Goal: Use online tool/utility: Use online tool/utility

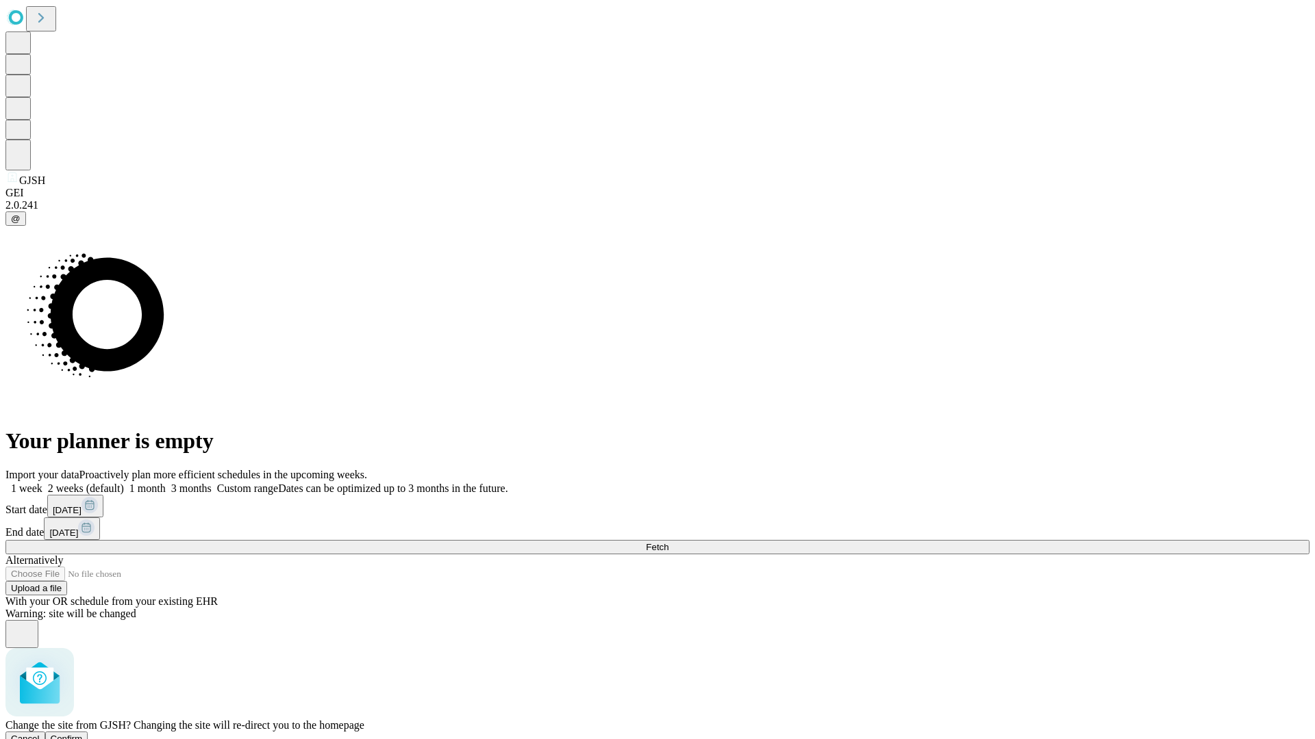
click at [83, 734] on span "Confirm" at bounding box center [67, 739] width 32 height 10
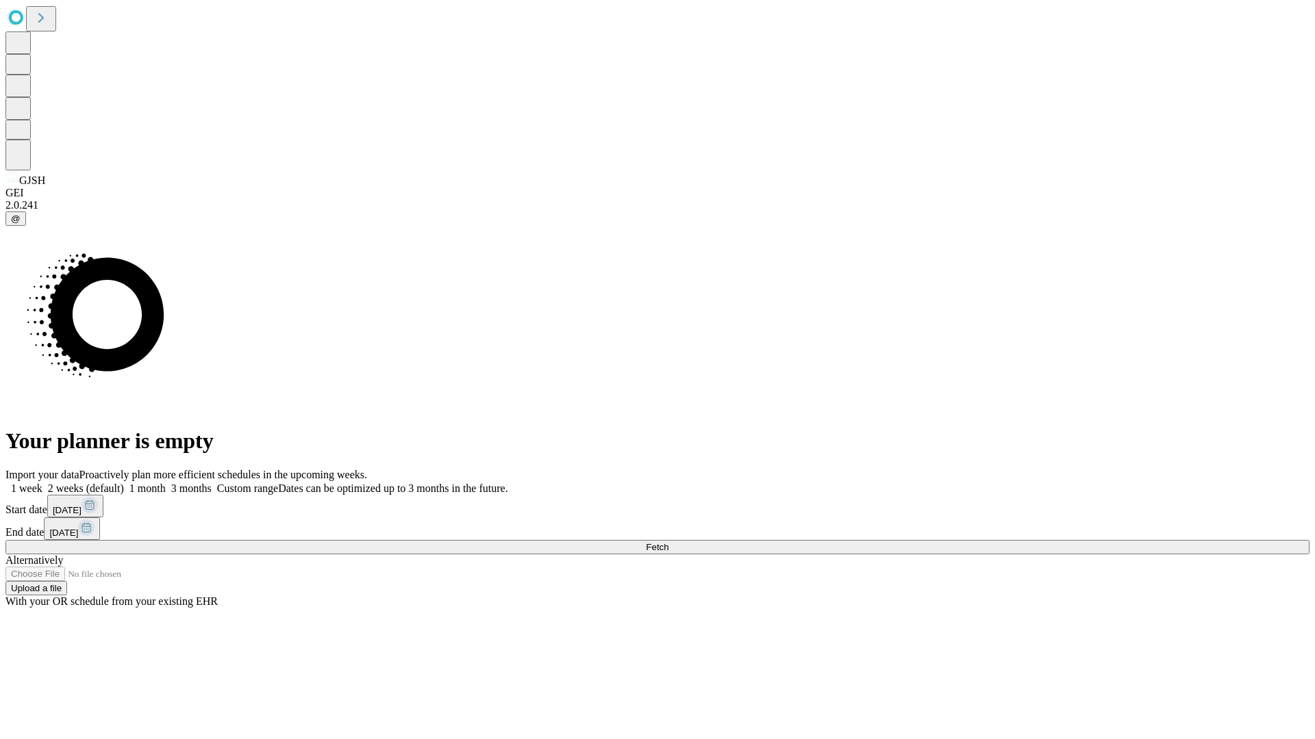
click at [166, 483] on label "1 month" at bounding box center [145, 489] width 42 height 12
click at [668, 542] on span "Fetch" at bounding box center [657, 547] width 23 height 10
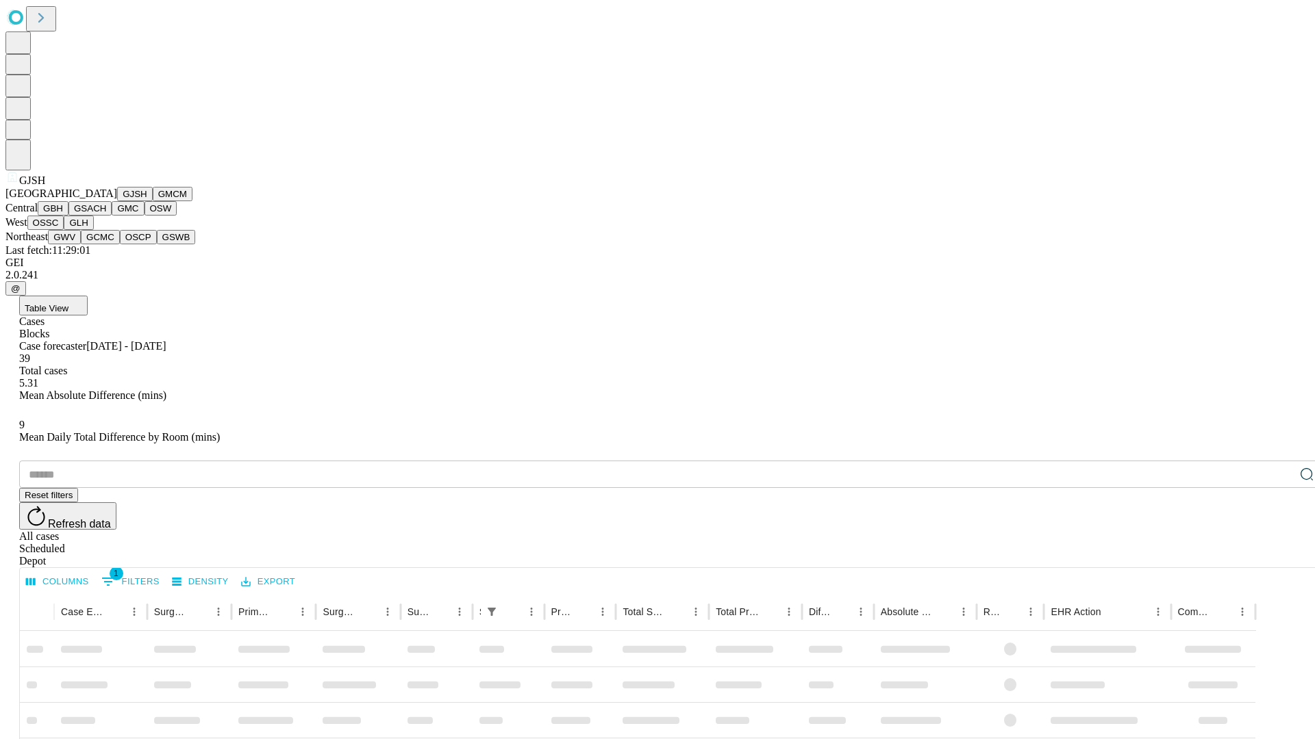
click at [153, 201] on button "GMCM" at bounding box center [173, 194] width 40 height 14
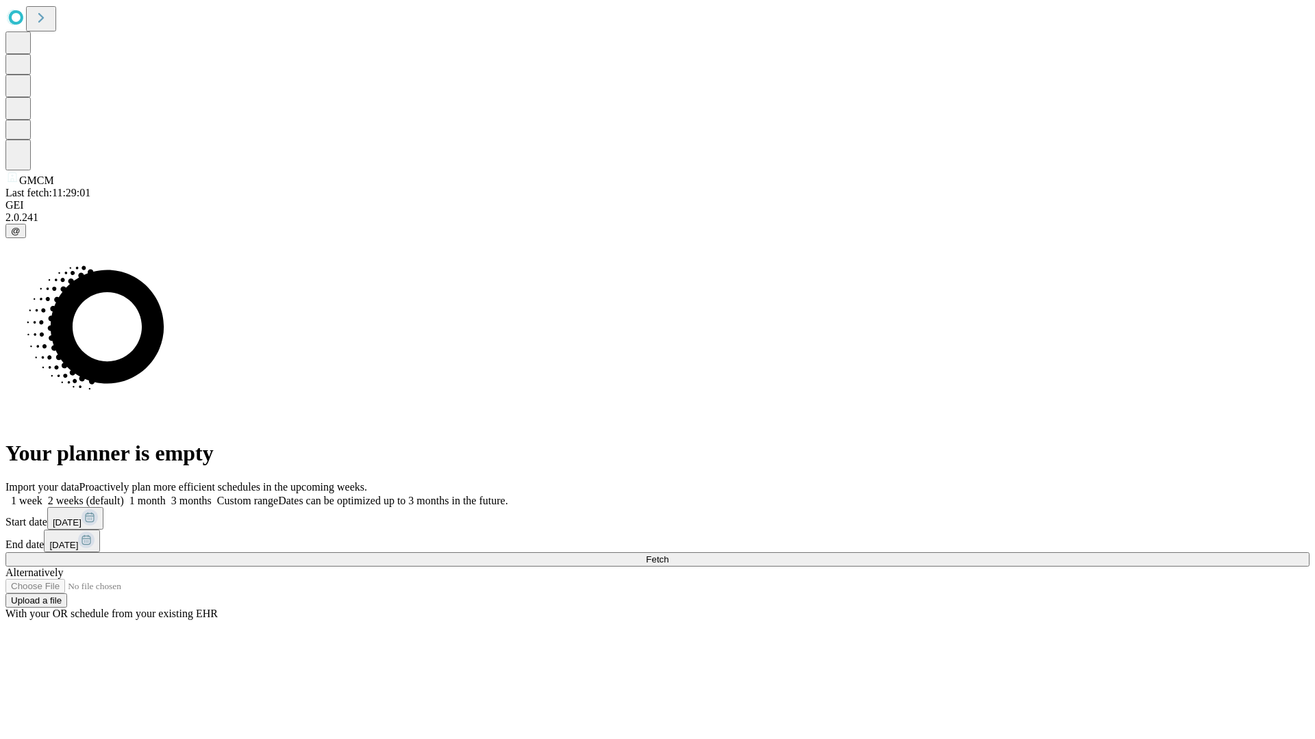
click at [668, 555] on span "Fetch" at bounding box center [657, 560] width 23 height 10
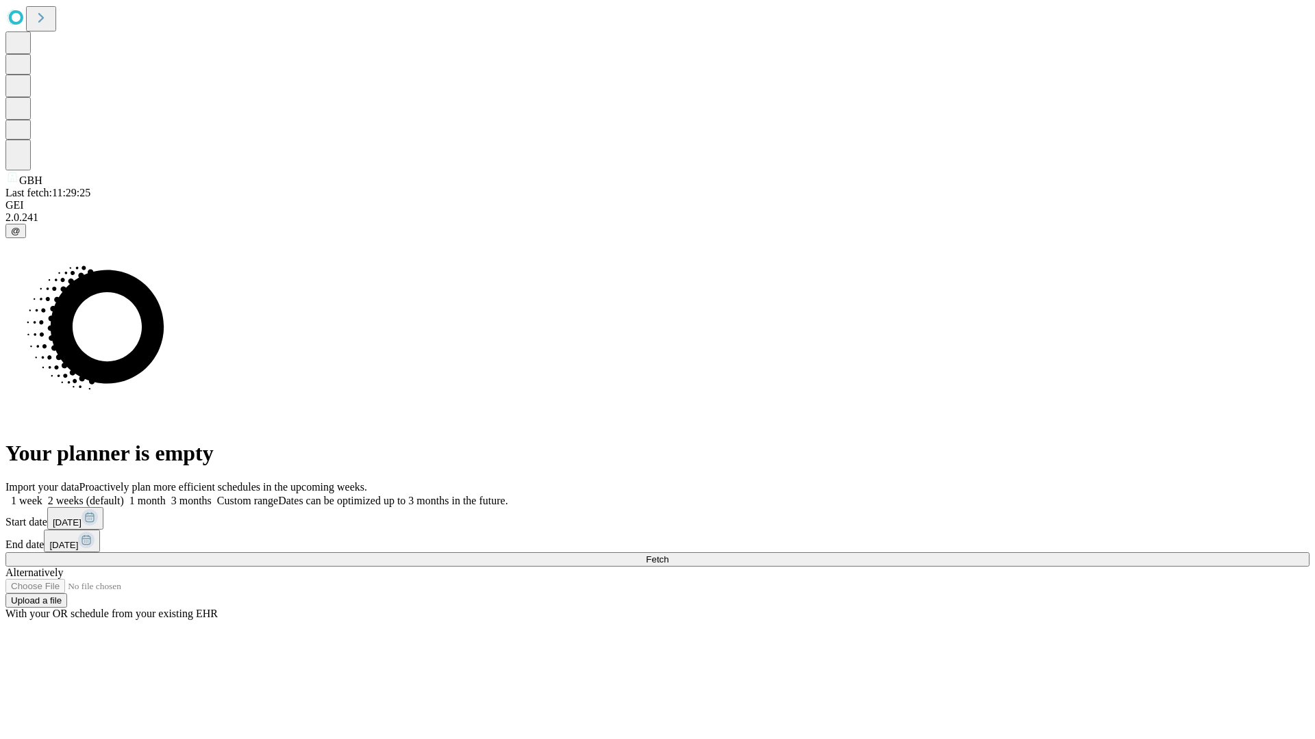
click at [668, 555] on span "Fetch" at bounding box center [657, 560] width 23 height 10
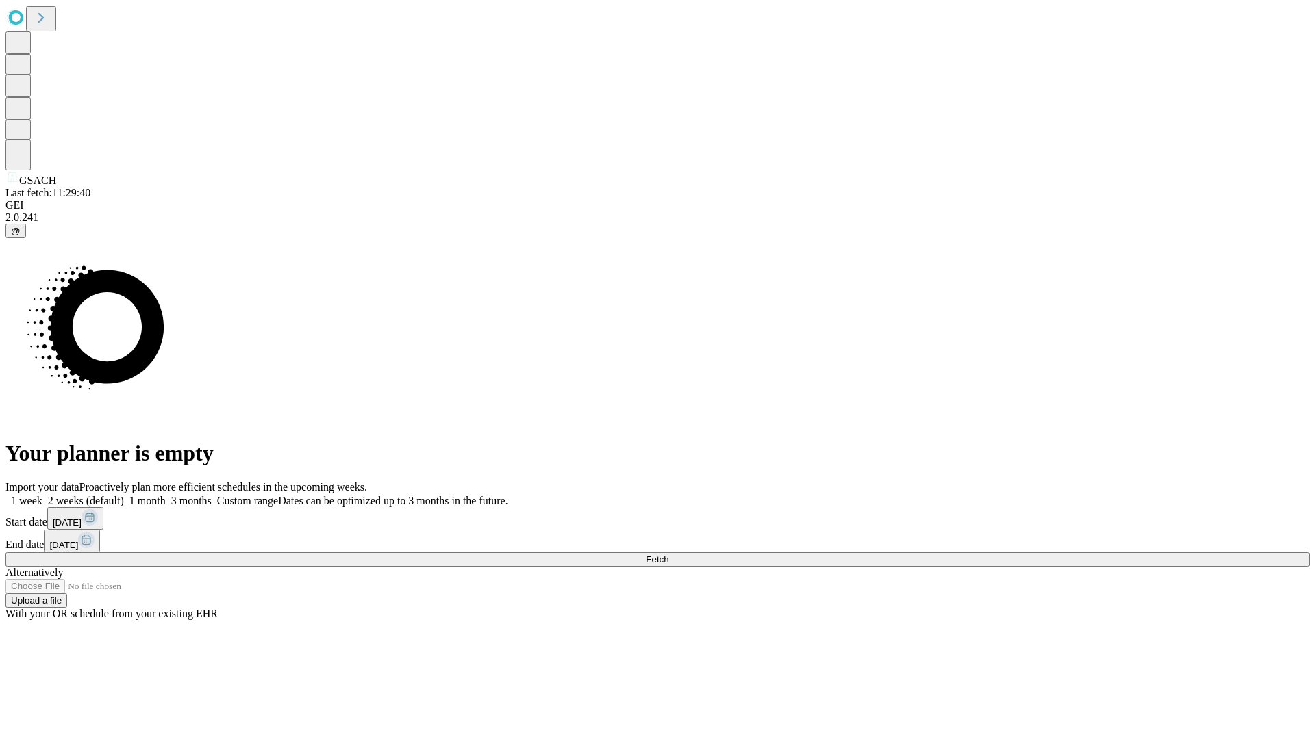
click at [166, 495] on label "1 month" at bounding box center [145, 501] width 42 height 12
click at [668, 555] on span "Fetch" at bounding box center [657, 560] width 23 height 10
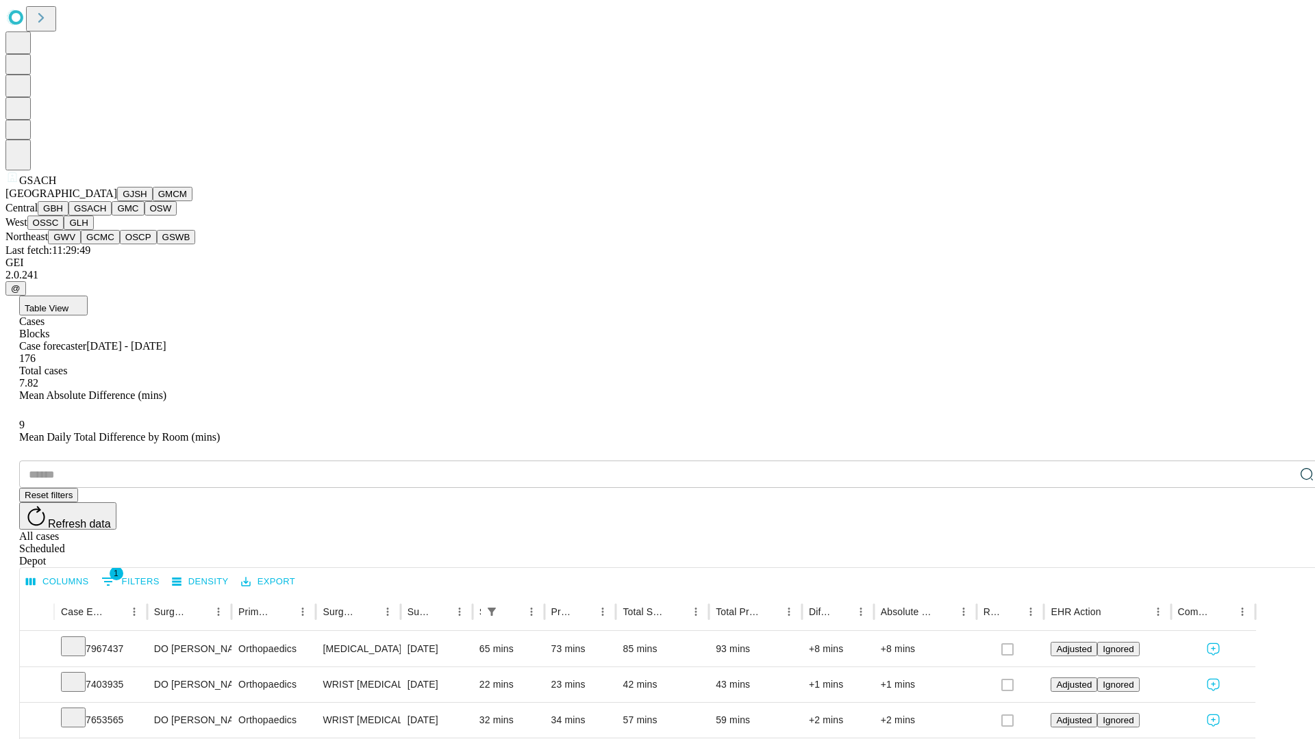
click at [112, 216] on button "GMC" at bounding box center [128, 208] width 32 height 14
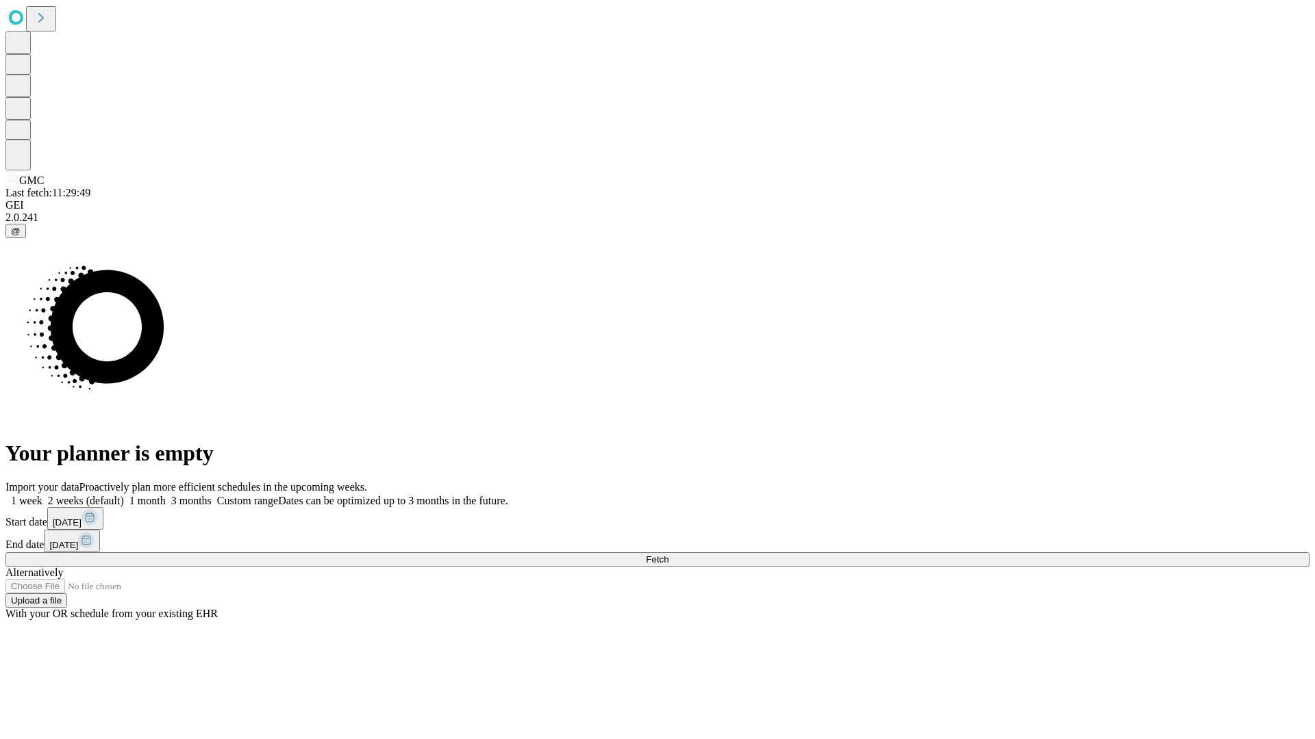
click at [166, 495] on label "1 month" at bounding box center [145, 501] width 42 height 12
click at [668, 555] on span "Fetch" at bounding box center [657, 560] width 23 height 10
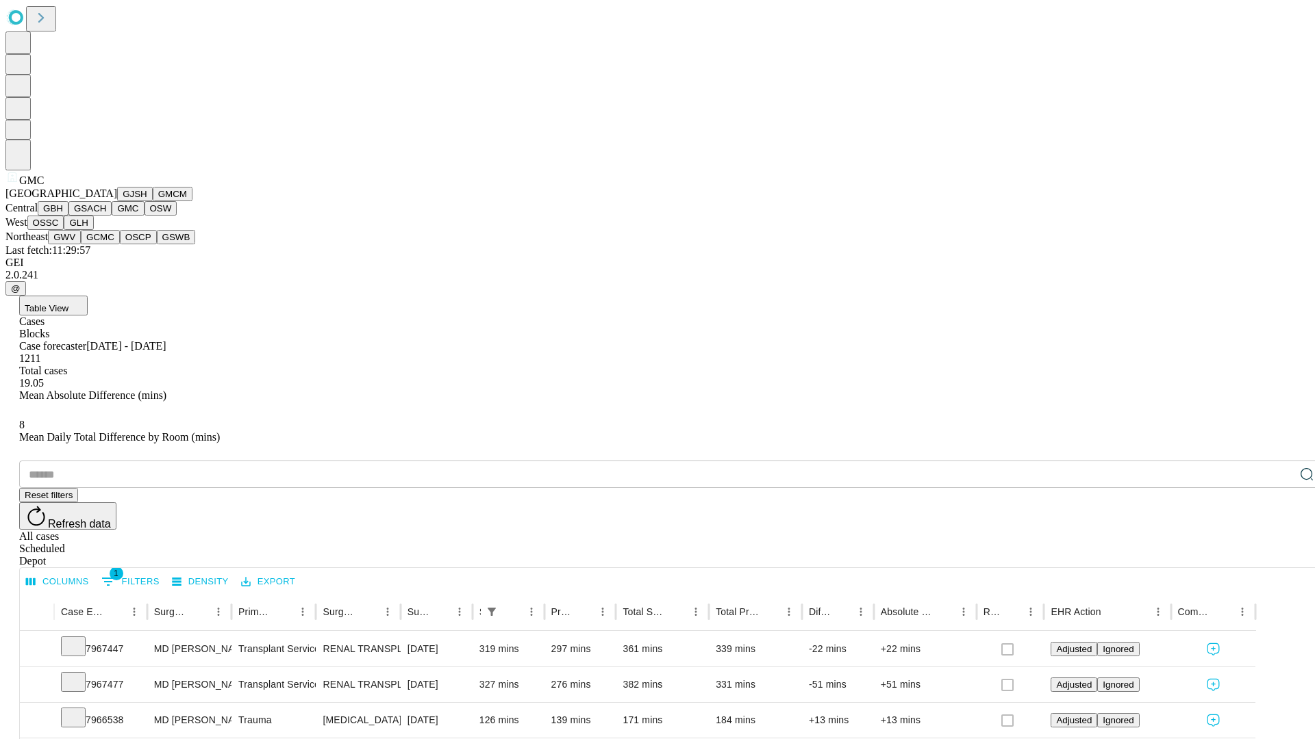
click at [144, 216] on button "OSW" at bounding box center [160, 208] width 33 height 14
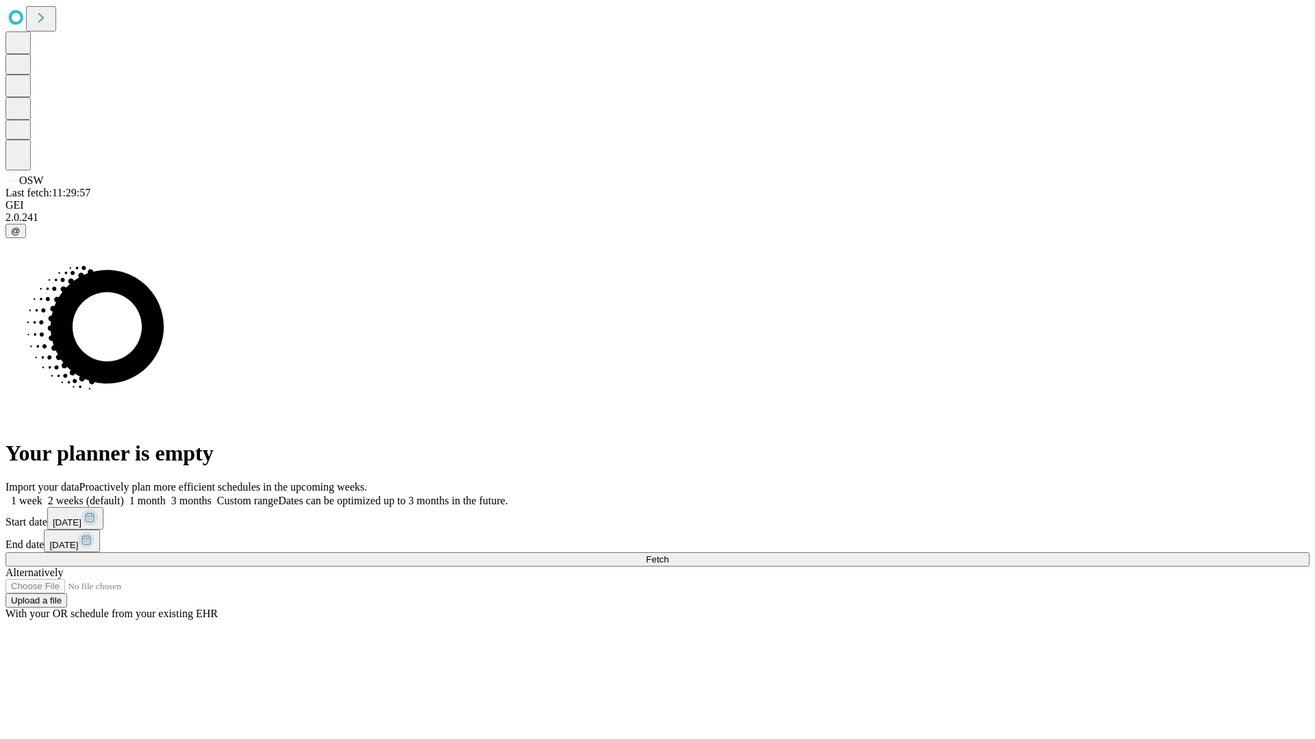
click at [166, 495] on label "1 month" at bounding box center [145, 501] width 42 height 12
click at [668, 555] on span "Fetch" at bounding box center [657, 560] width 23 height 10
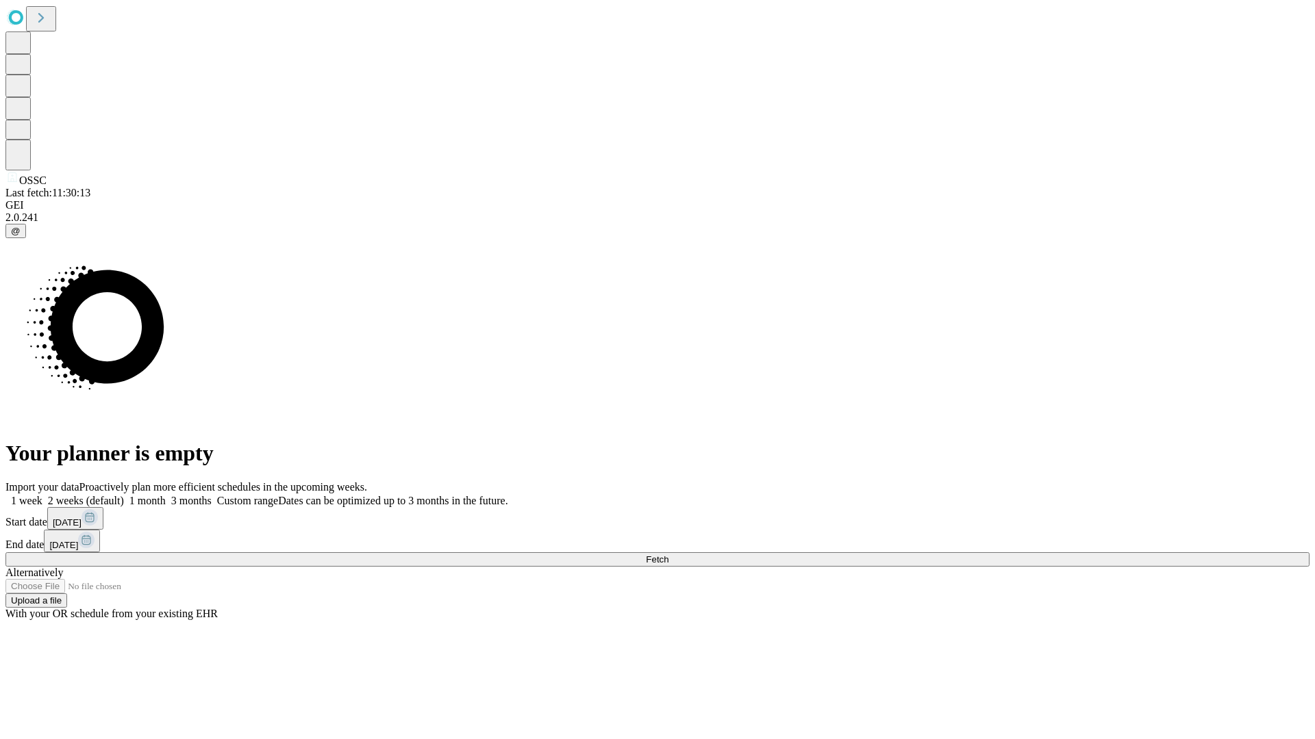
click at [166, 495] on label "1 month" at bounding box center [145, 501] width 42 height 12
click at [668, 555] on span "Fetch" at bounding box center [657, 560] width 23 height 10
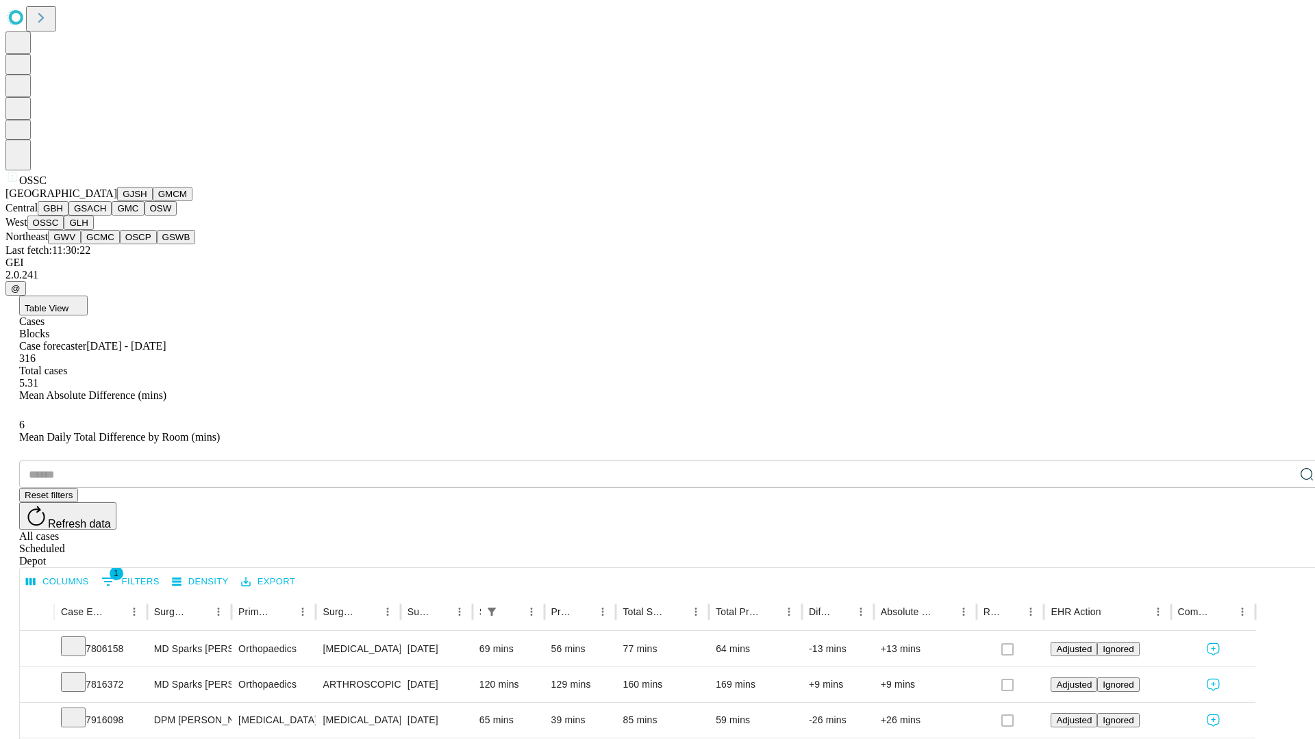
click at [93, 230] on button "GLH" at bounding box center [78, 223] width 29 height 14
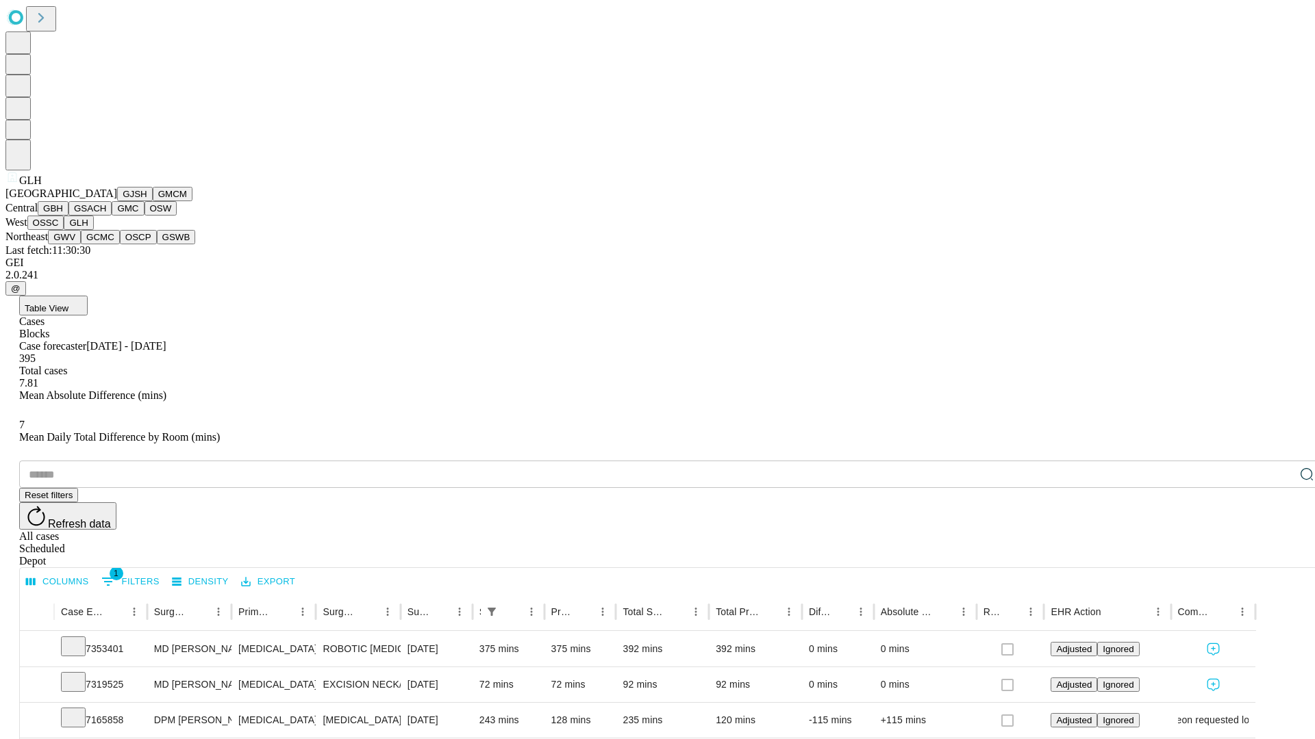
click at [81, 244] on button "GWV" at bounding box center [64, 237] width 33 height 14
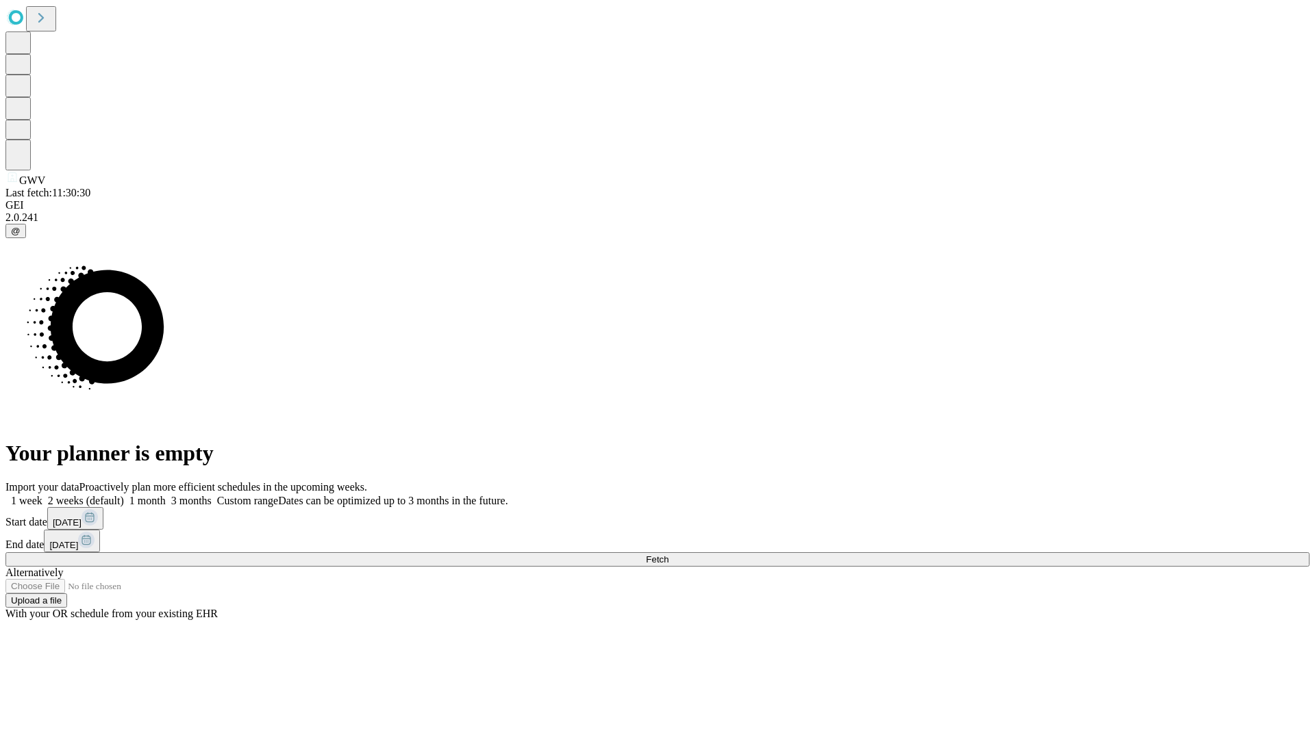
click at [166, 495] on label "1 month" at bounding box center [145, 501] width 42 height 12
click at [668, 555] on span "Fetch" at bounding box center [657, 560] width 23 height 10
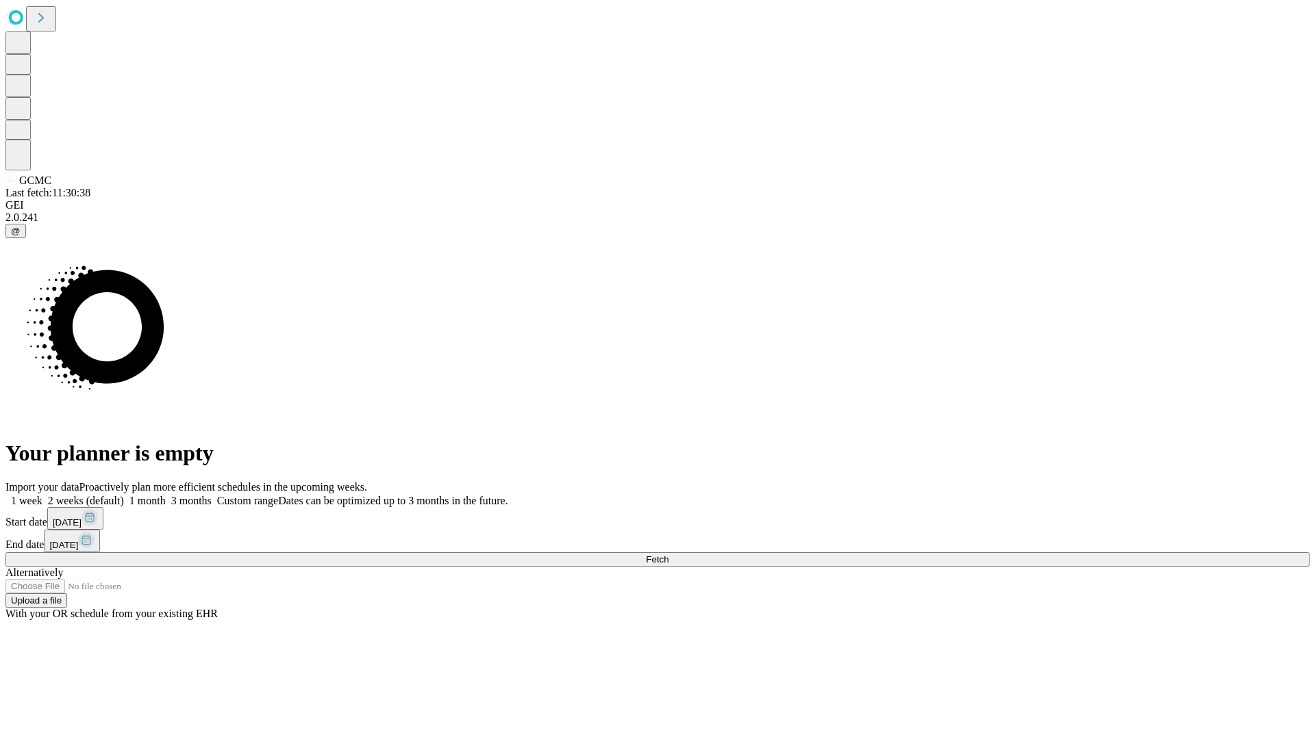
click at [166, 495] on label "1 month" at bounding box center [145, 501] width 42 height 12
click at [668, 555] on span "Fetch" at bounding box center [657, 560] width 23 height 10
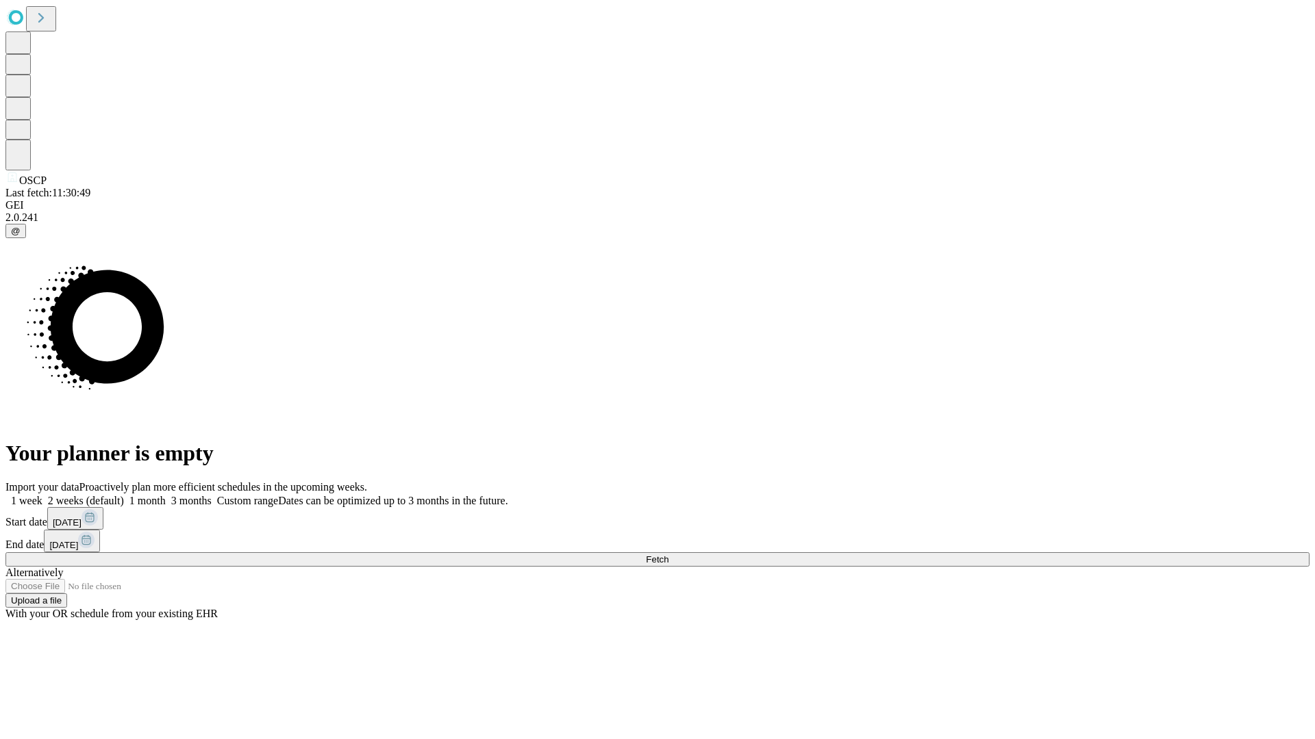
click at [166, 495] on label "1 month" at bounding box center [145, 501] width 42 height 12
click at [668, 555] on span "Fetch" at bounding box center [657, 560] width 23 height 10
